Goal: Find specific page/section: Find specific page/section

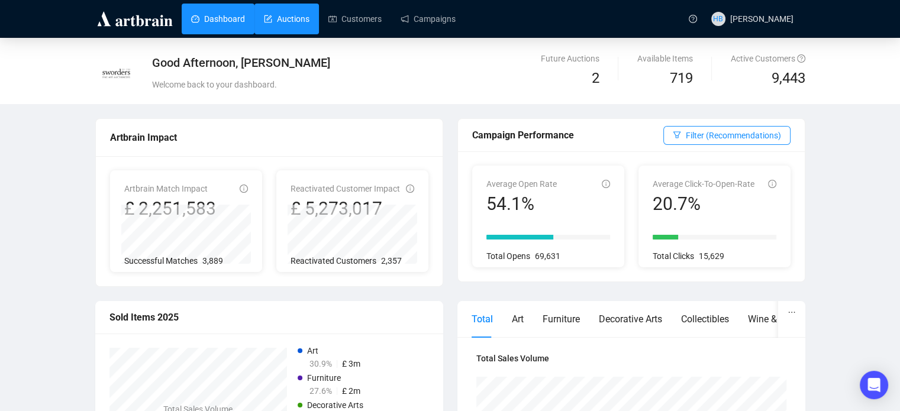
click at [299, 30] on link "Auctions" at bounding box center [287, 19] width 46 height 31
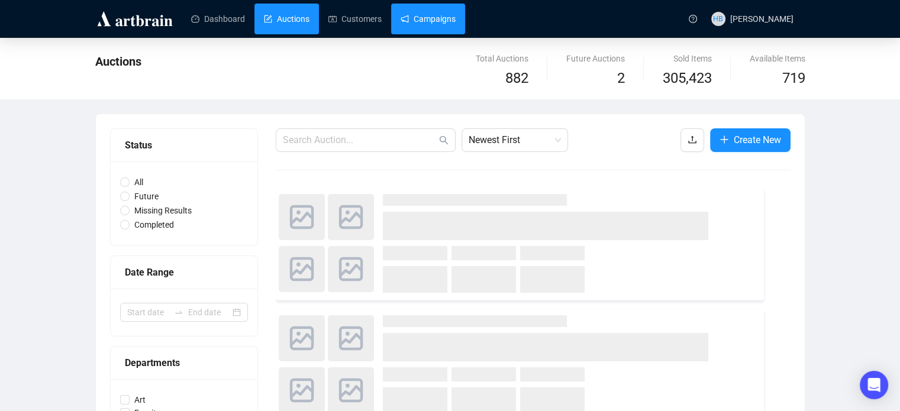
click at [424, 28] on link "Campaigns" at bounding box center [428, 19] width 55 height 31
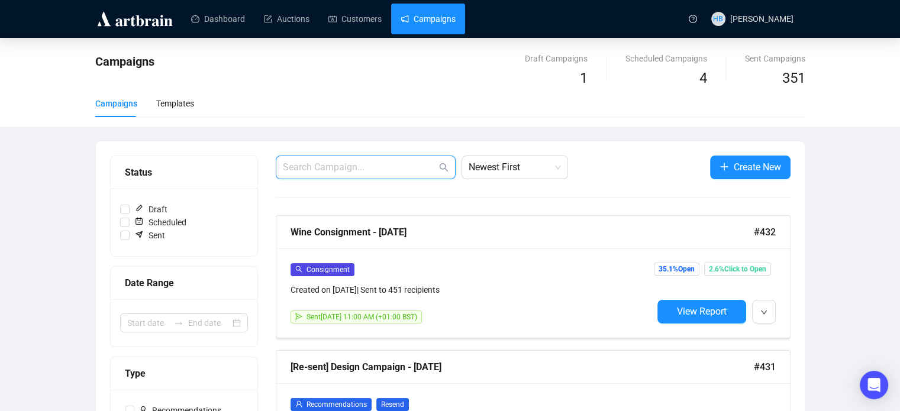
click at [340, 170] on input "text" at bounding box center [360, 167] width 154 height 14
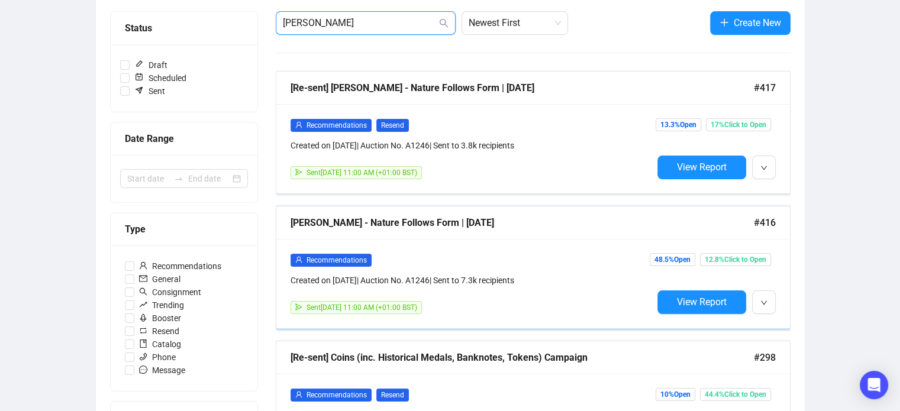
scroll to position [146, 0]
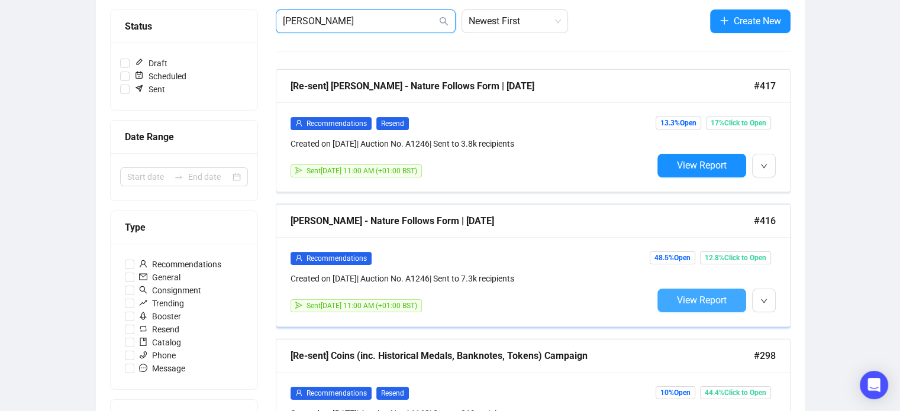
type input "[PERSON_NAME]"
click at [680, 304] on span "View Report" at bounding box center [702, 300] width 50 height 11
